Goal: Navigation & Orientation: Find specific page/section

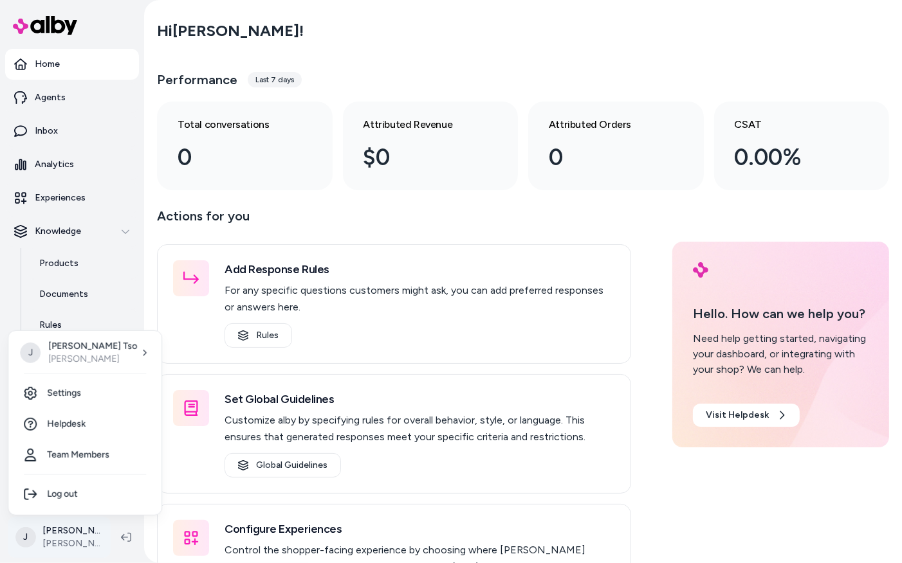
click at [75, 533] on html "Home Agents Inbox Analytics Experiences Knowledge Products Documents Rules Veri…" at bounding box center [451, 281] width 902 height 563
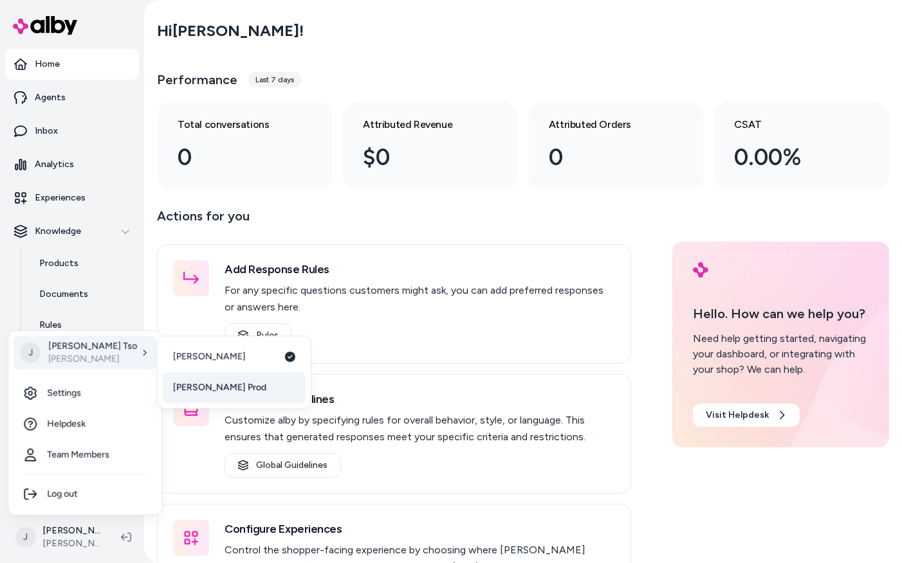
click at [187, 390] on span "[PERSON_NAME] Prod" at bounding box center [219, 387] width 93 height 13
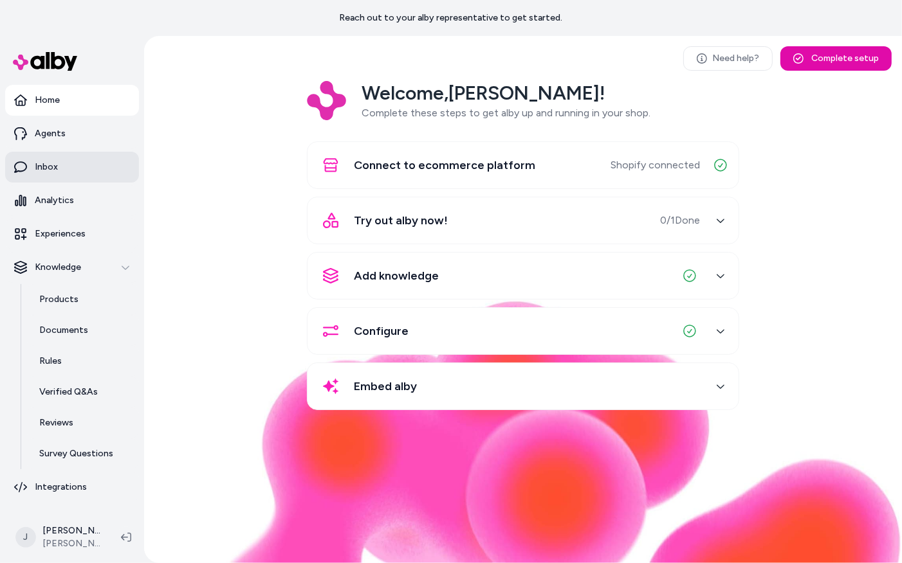
click at [48, 167] on p "Inbox" at bounding box center [46, 167] width 23 height 13
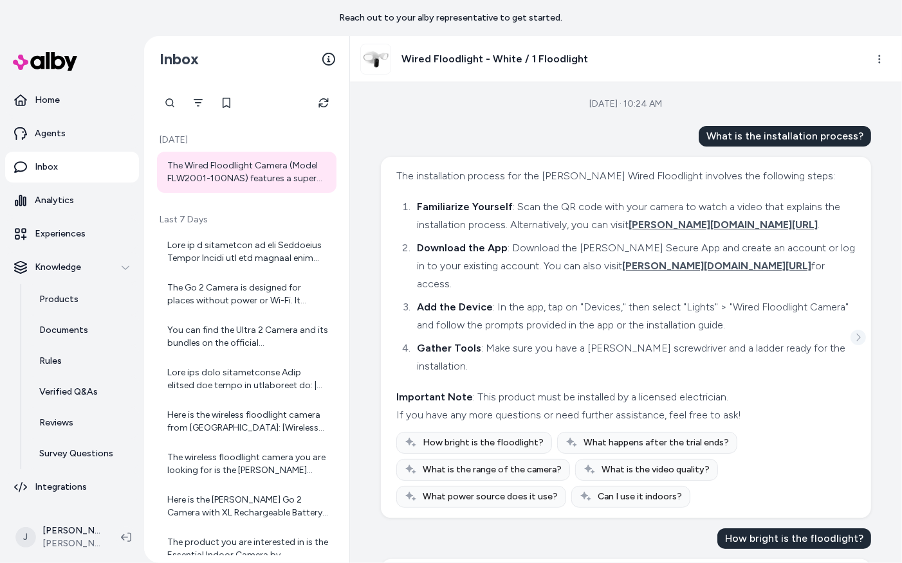
click at [853, 333] on icon "See more" at bounding box center [857, 337] width 9 height 9
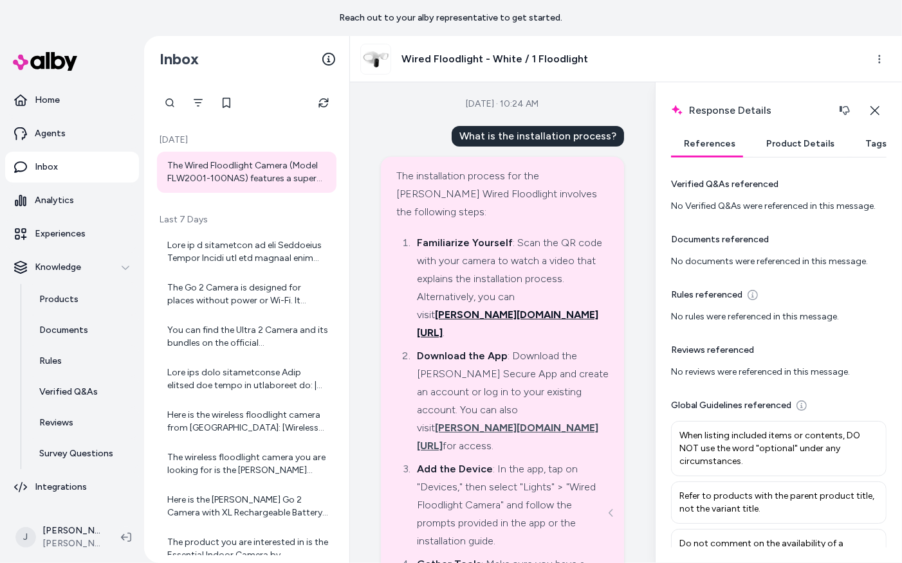
click at [489, 309] on span "[PERSON_NAME][DOMAIN_NAME][URL]" at bounding box center [507, 324] width 181 height 30
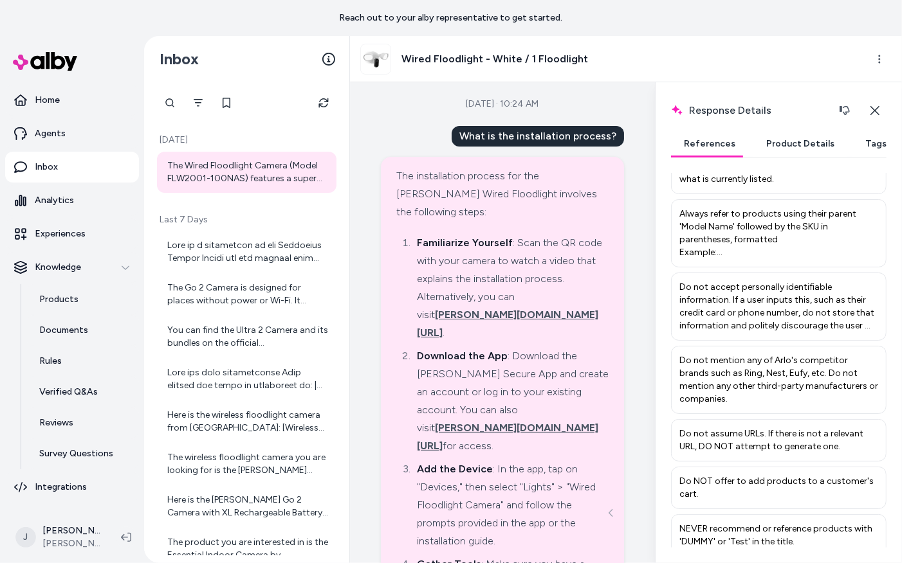
scroll to position [581, 0]
